Goal: Check status: Check status

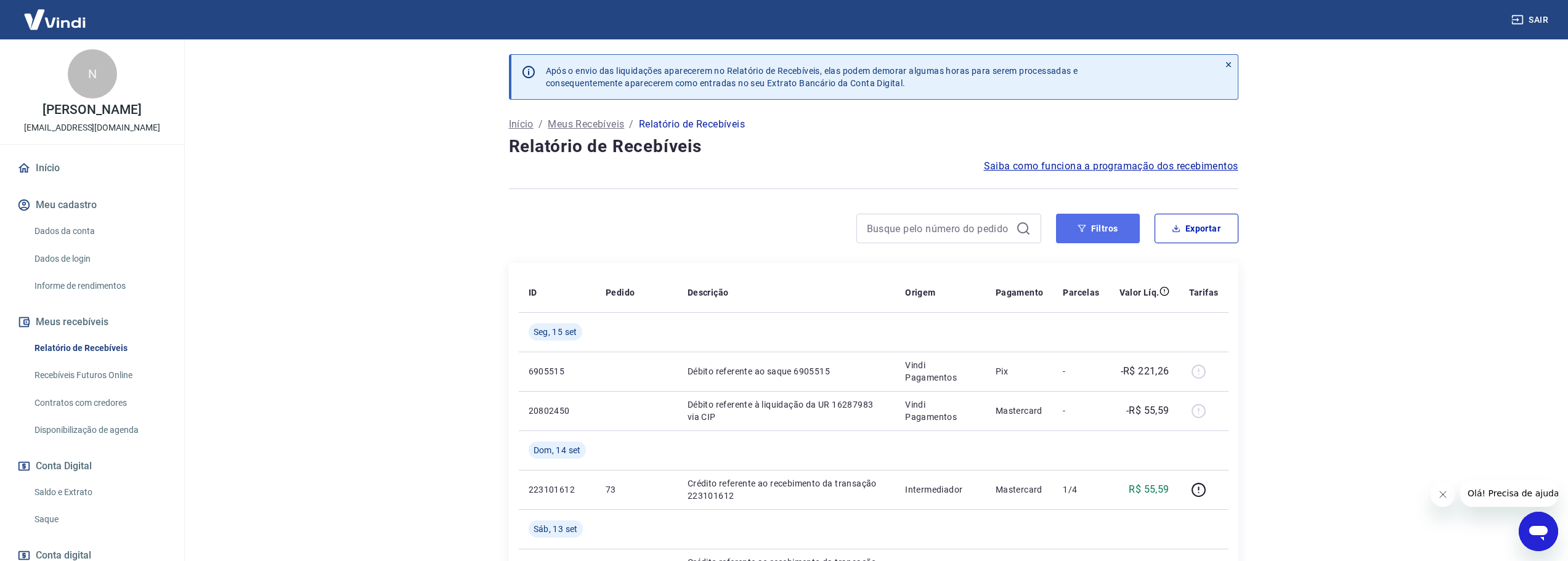
click at [1094, 235] on button "Filtros" at bounding box center [1097, 229] width 84 height 30
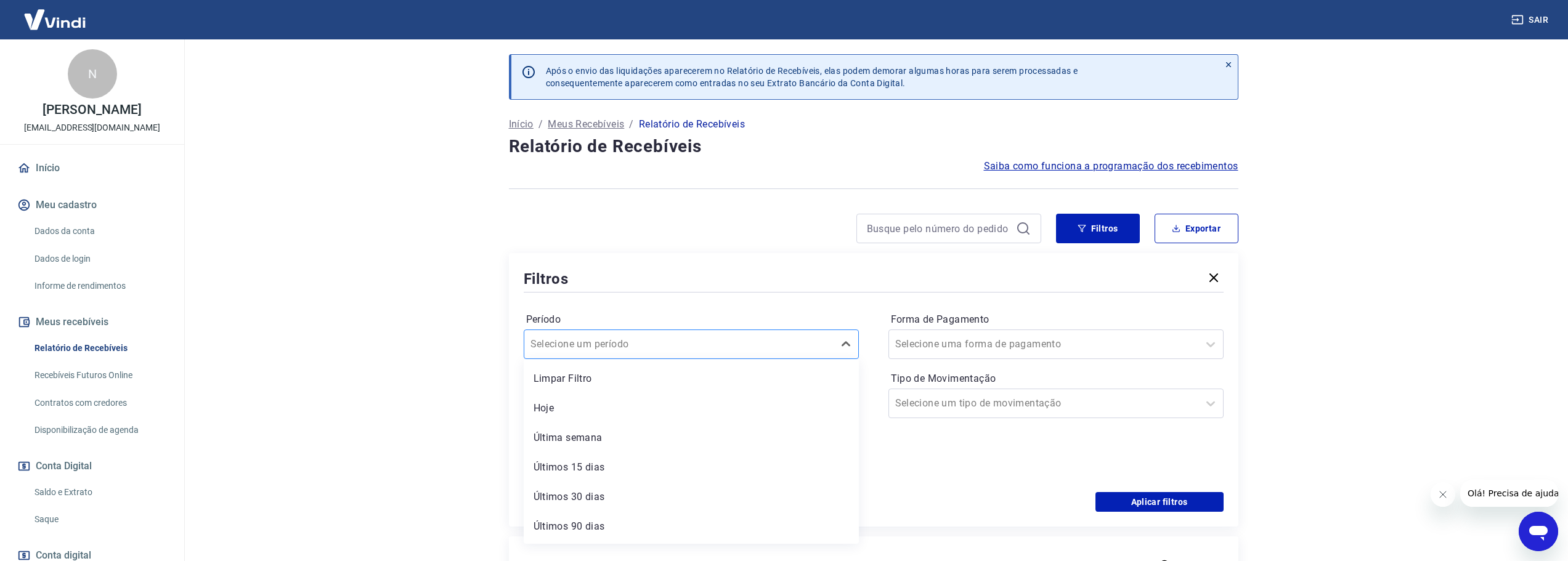
click at [748, 342] on div at bounding box center [678, 344] width 297 height 17
click at [677, 277] on div "Filtros" at bounding box center [874, 278] width 700 height 22
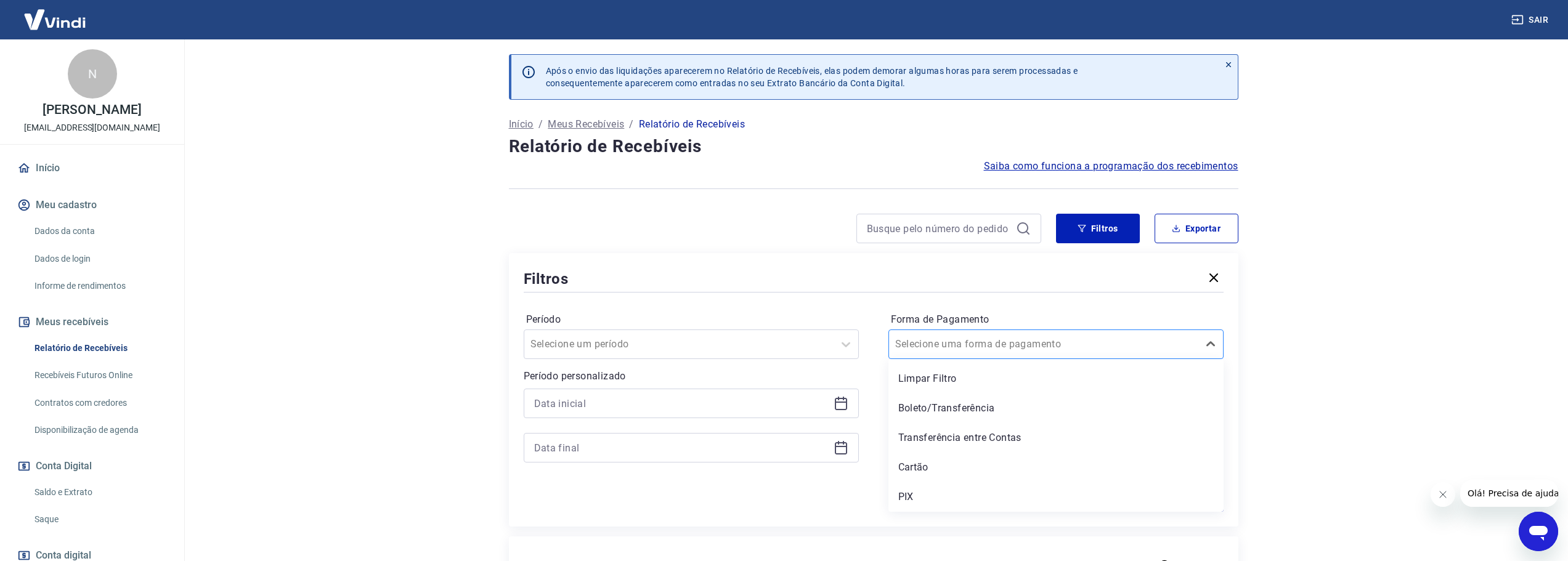
click at [1005, 344] on input "Forma de Pagamento" at bounding box center [957, 344] width 124 height 15
drag, startPoint x: 1005, startPoint y: 344, endPoint x: 854, endPoint y: 349, distance: 151.1
click at [1003, 344] on input "Forma de Pagamento" at bounding box center [957, 344] width 124 height 15
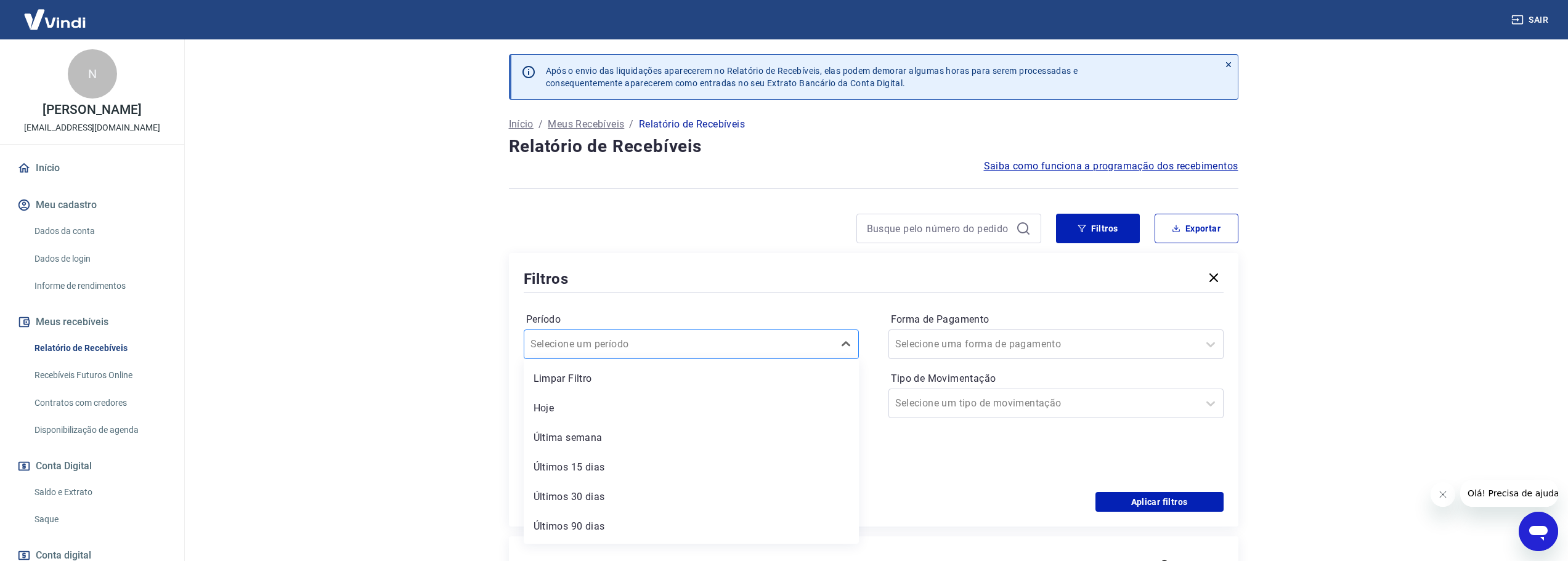
click at [703, 349] on div at bounding box center [678, 344] width 297 height 17
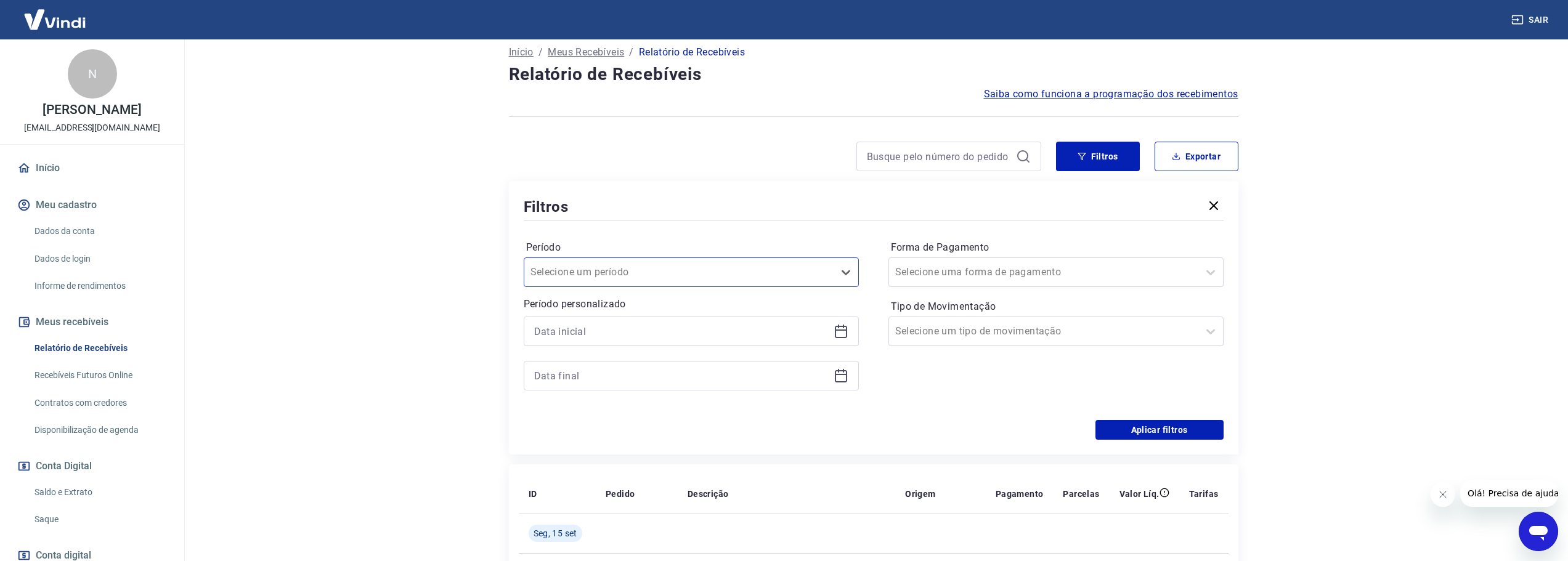
scroll to position [62, 0]
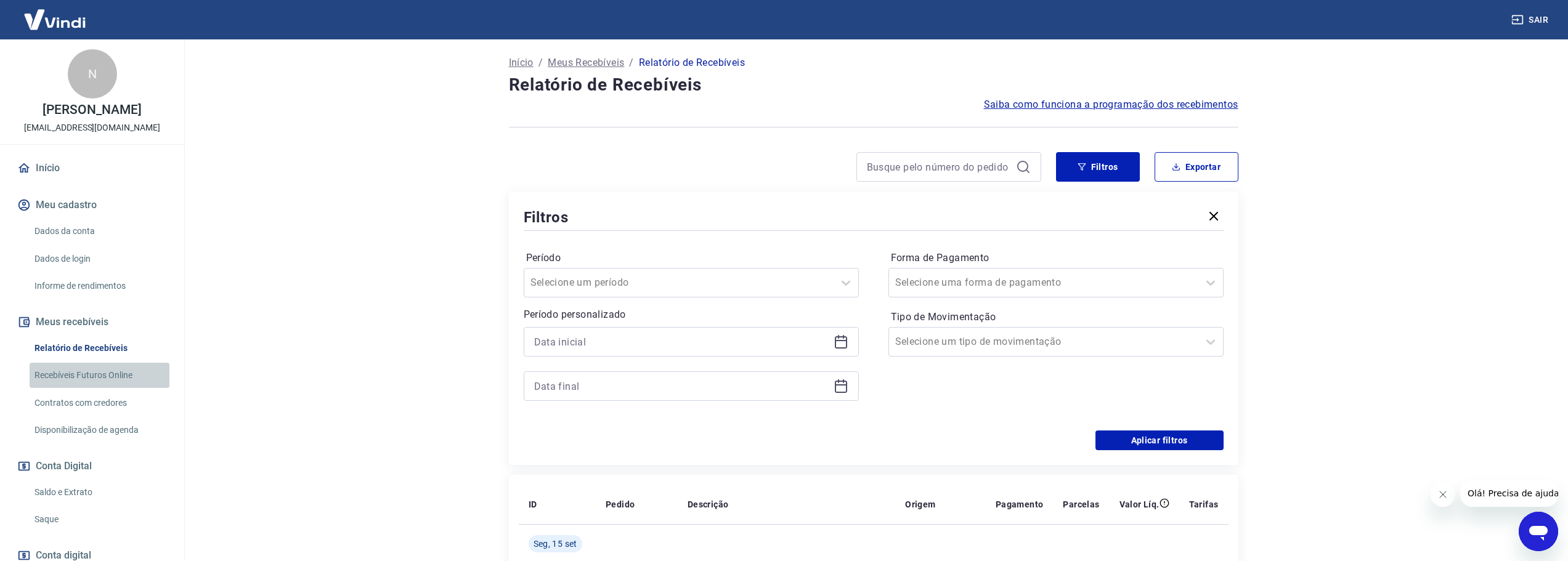
click at [109, 388] on link "Recebíveis Futuros Online" at bounding box center [99, 375] width 140 height 25
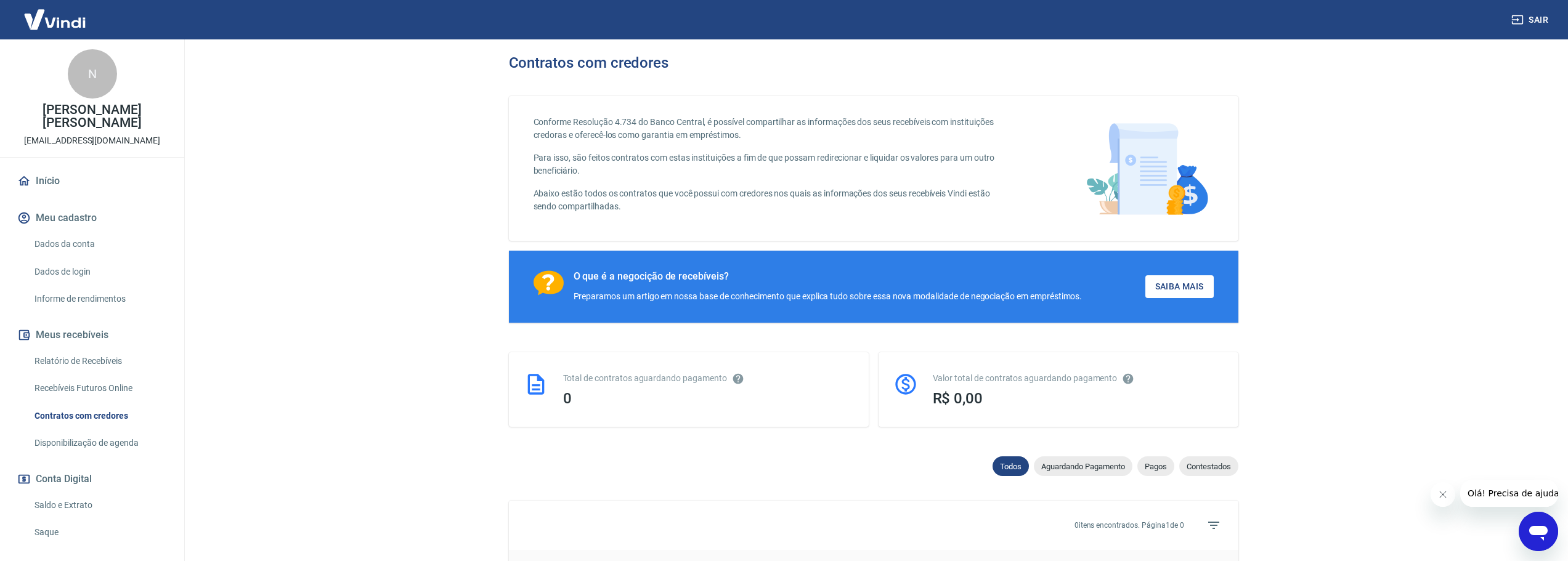
click at [1447, 496] on button "Fechar mensagem da empresa" at bounding box center [1442, 494] width 24 height 24
